Goal: Task Accomplishment & Management: Use online tool/utility

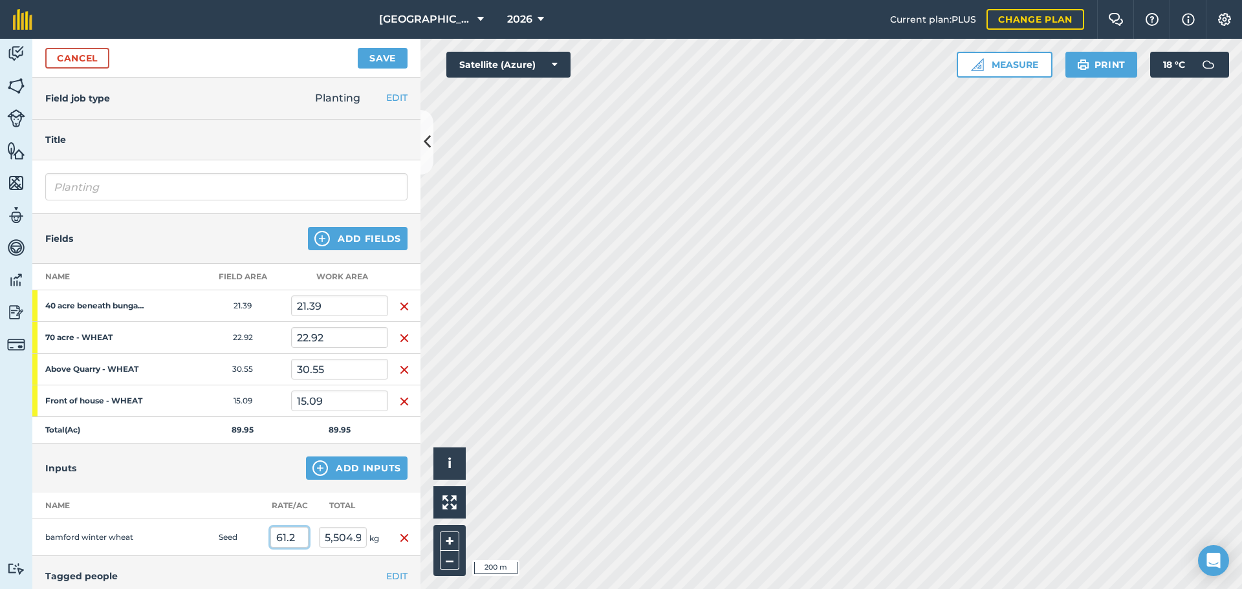
click at [280, 530] on input "61.2" at bounding box center [289, 537] width 38 height 21
type input "64"
type input "5,756.8"
click at [250, 563] on div "EDIT Tagged people" at bounding box center [226, 576] width 388 height 40
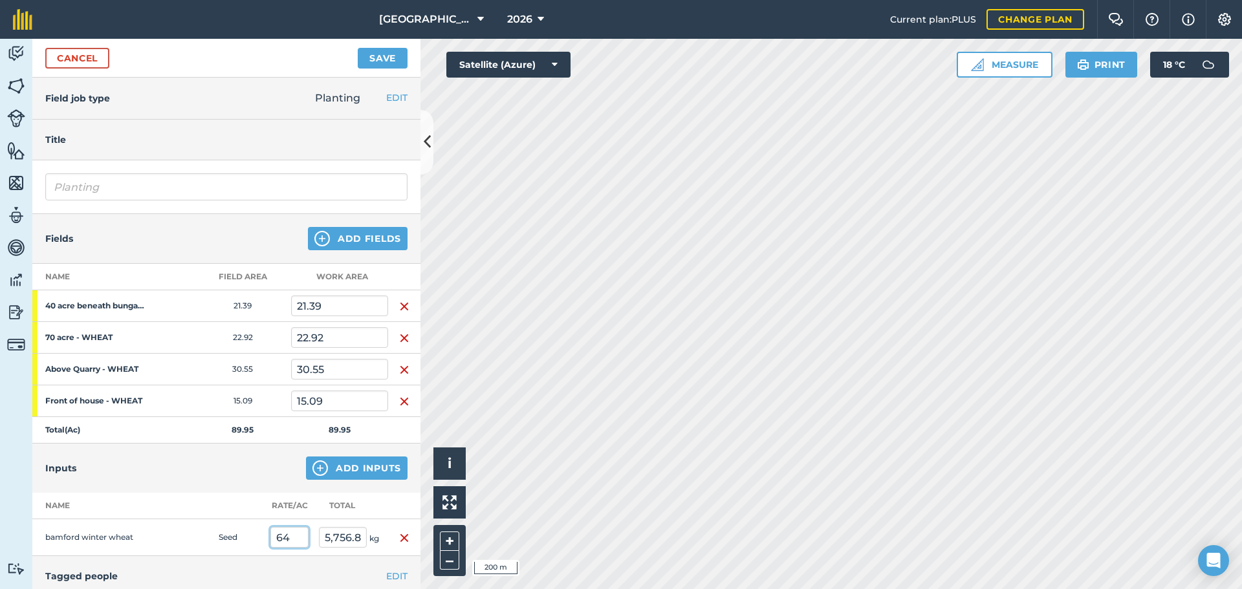
click at [298, 540] on input "64" at bounding box center [289, 537] width 38 height 21
type input "65"
type input "5,846.75"
click at [274, 574] on h4 "Tagged people" at bounding box center [226, 576] width 362 height 14
